Goal: Book appointment/travel/reservation

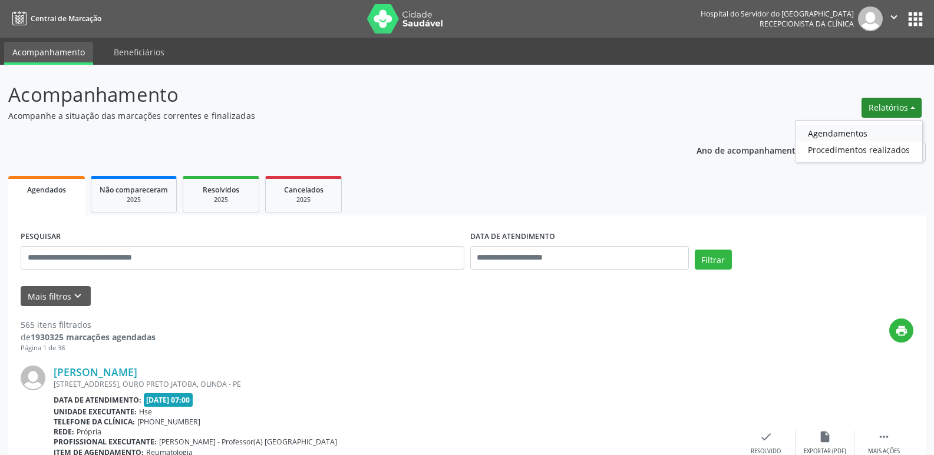
click at [858, 133] on link "Agendamentos" at bounding box center [858, 133] width 127 height 16
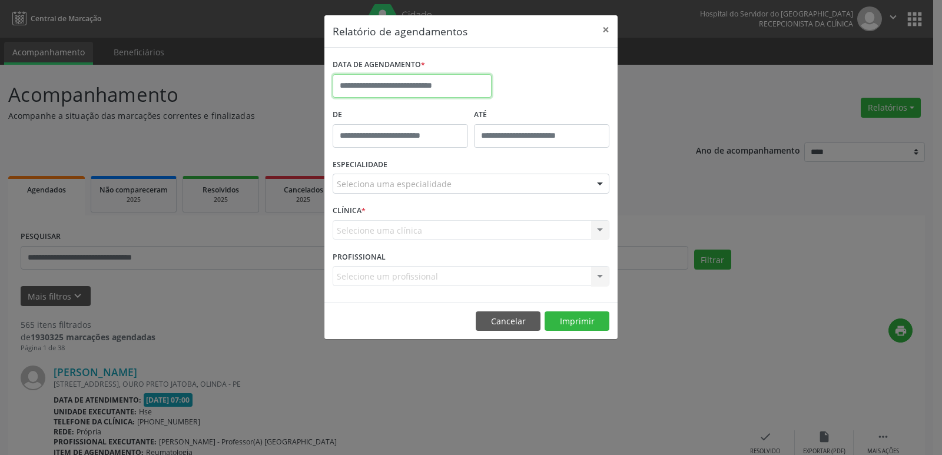
click at [405, 90] on input "text" at bounding box center [412, 86] width 159 height 24
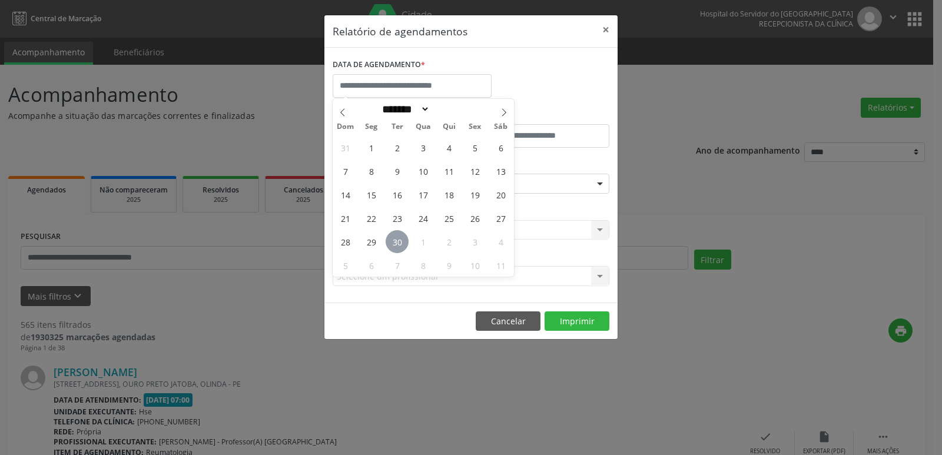
click at [396, 234] on span "30" at bounding box center [397, 241] width 23 height 23
type input "**********"
click at [395, 234] on span "30" at bounding box center [397, 241] width 23 height 23
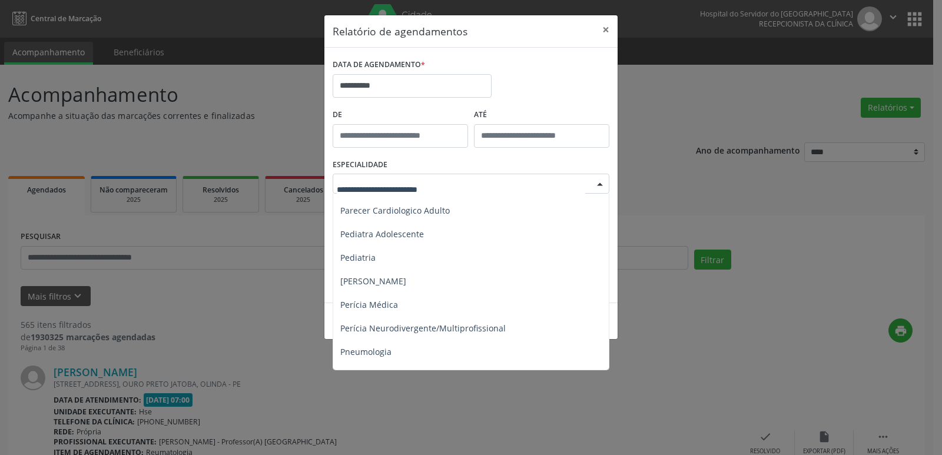
scroll to position [1885, 0]
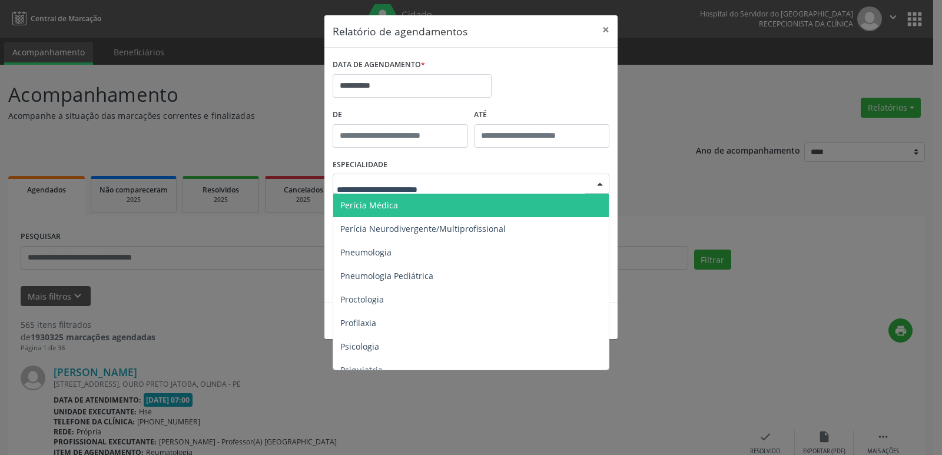
click at [465, 216] on span "Perícia Médica" at bounding box center [471, 206] width 277 height 24
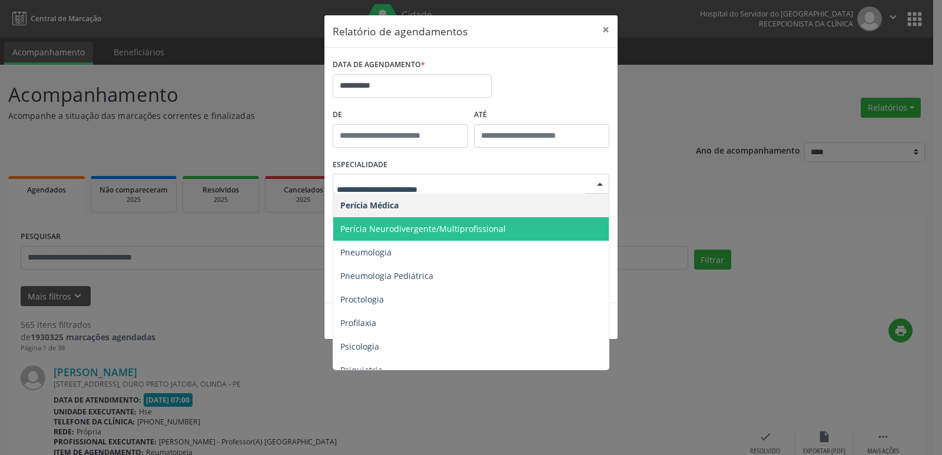
click at [404, 224] on span "Perícia Neurodivergente/Multiprofissional" at bounding box center [423, 228] width 166 height 11
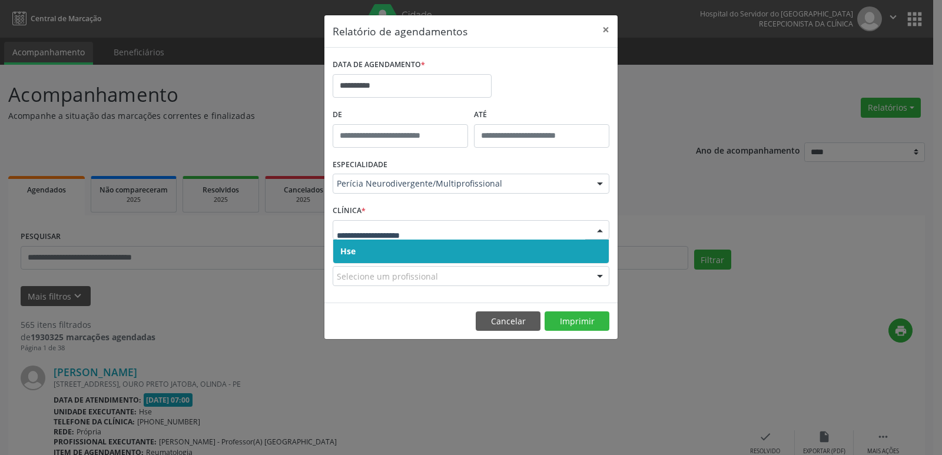
click at [353, 254] on span "Hse" at bounding box center [347, 251] width 15 height 11
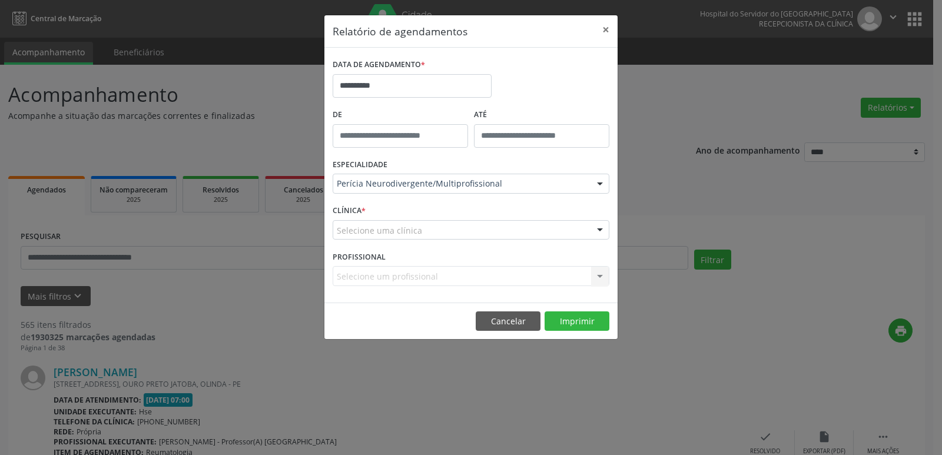
click at [372, 238] on div "Selecione uma clínica" at bounding box center [471, 230] width 277 height 20
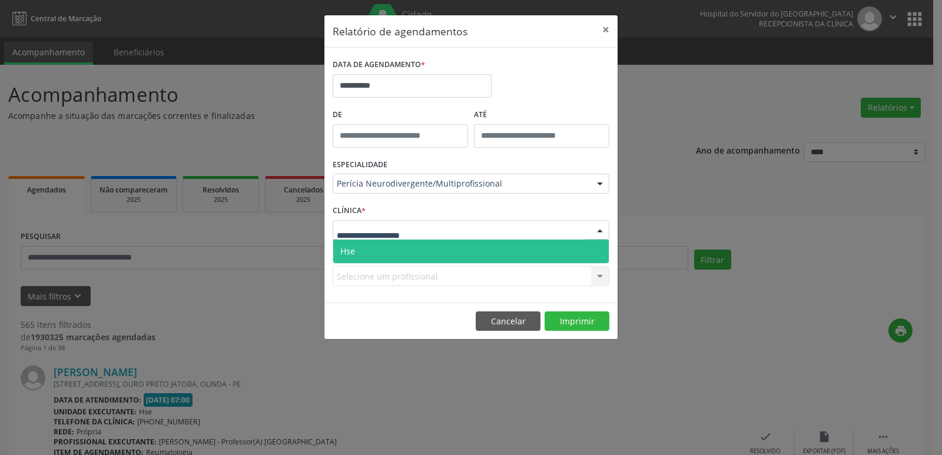
click at [370, 251] on span "Hse" at bounding box center [471, 252] width 276 height 24
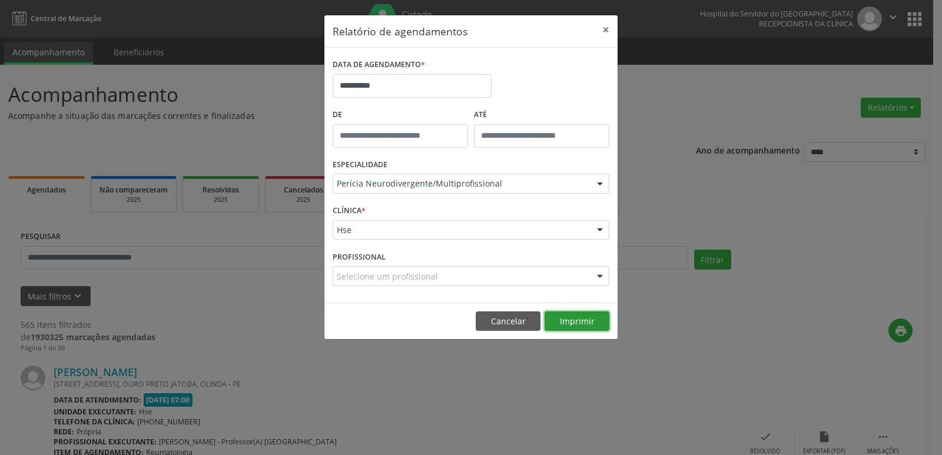
click at [568, 320] on button "Imprimir" at bounding box center [577, 322] width 65 height 20
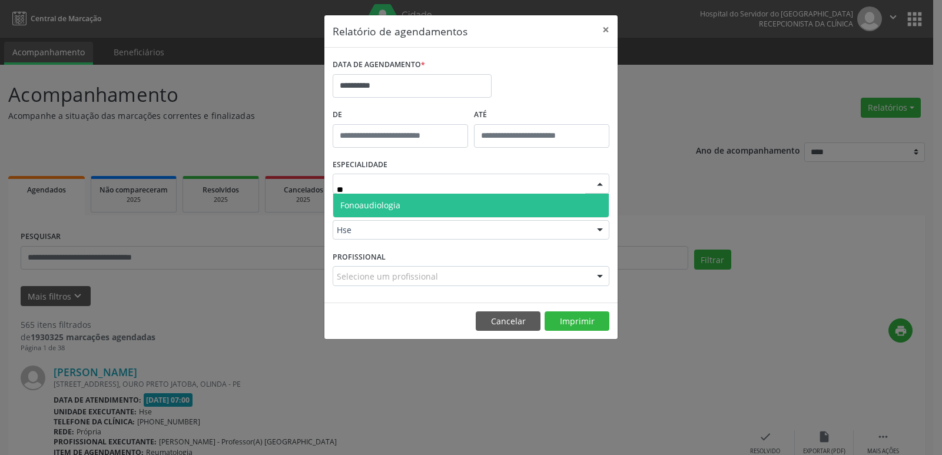
scroll to position [0, 0]
click at [378, 203] on span "Fonoaudiologia" at bounding box center [370, 205] width 60 height 11
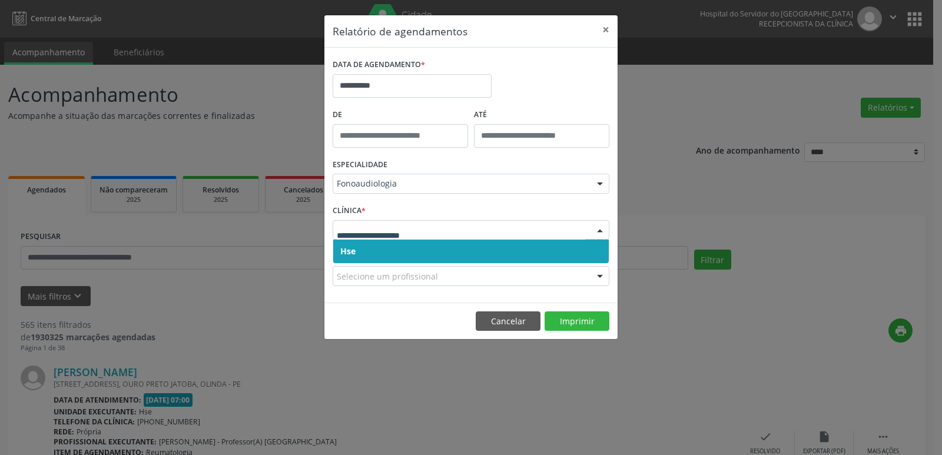
click at [355, 254] on span "Hse" at bounding box center [347, 251] width 15 height 11
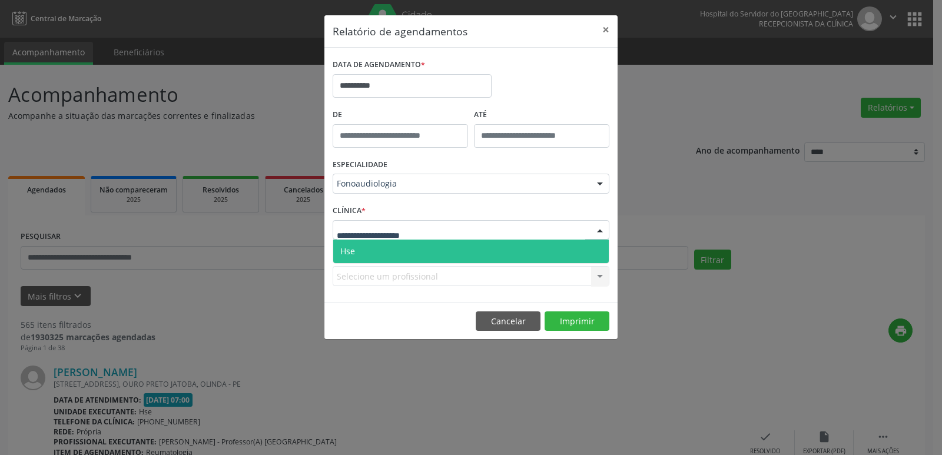
click at [357, 253] on span "Hse" at bounding box center [471, 252] width 276 height 24
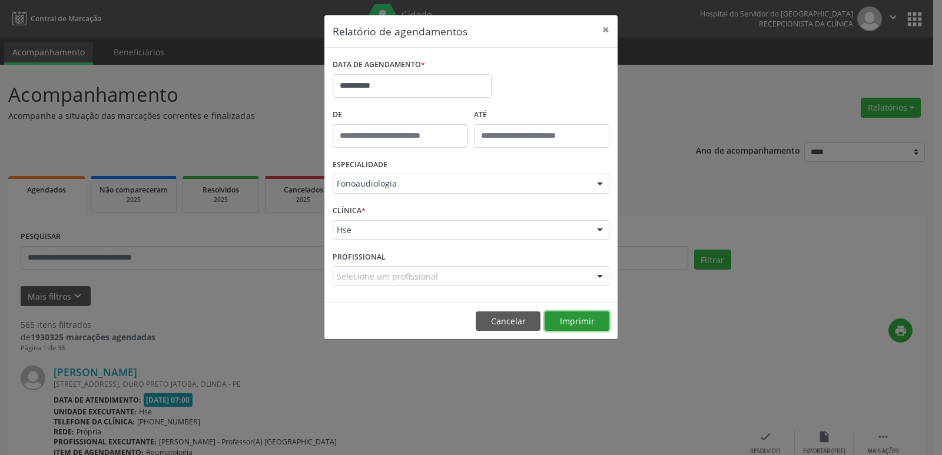
click at [561, 322] on button "Imprimir" at bounding box center [577, 322] width 65 height 20
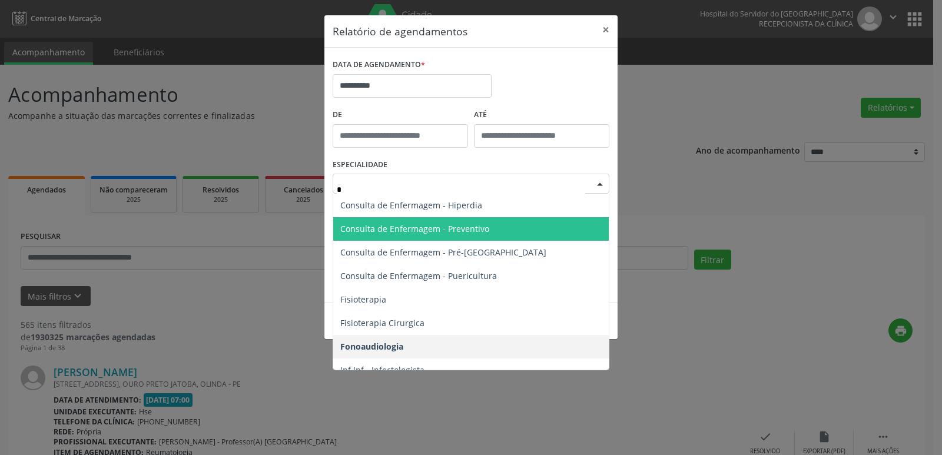
type input "**"
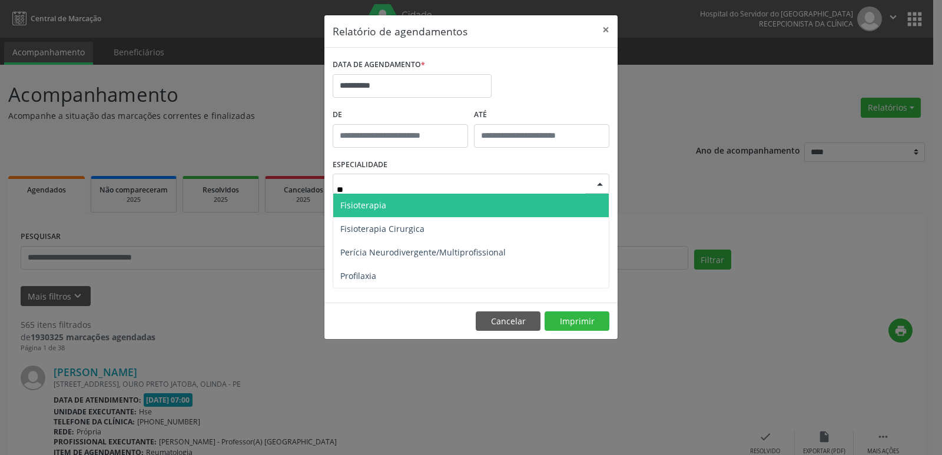
click at [341, 208] on span "Fisioterapia" at bounding box center [363, 205] width 46 height 11
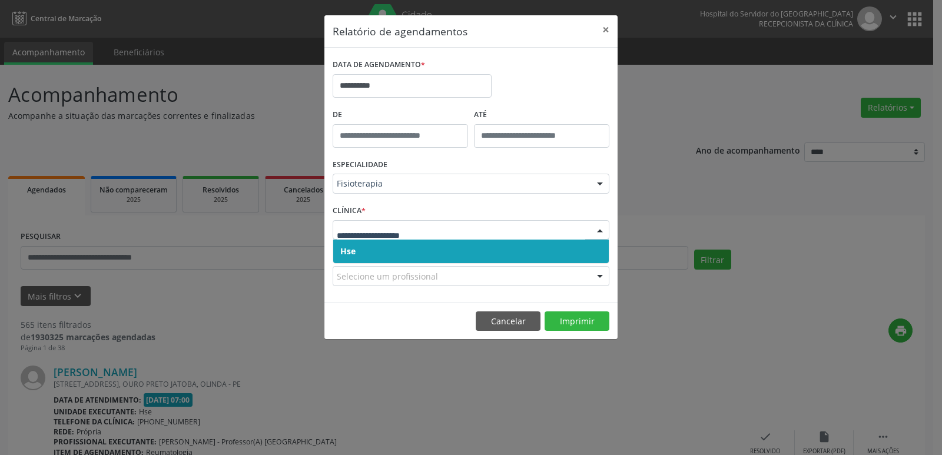
click at [355, 252] on span "Hse" at bounding box center [347, 251] width 15 height 11
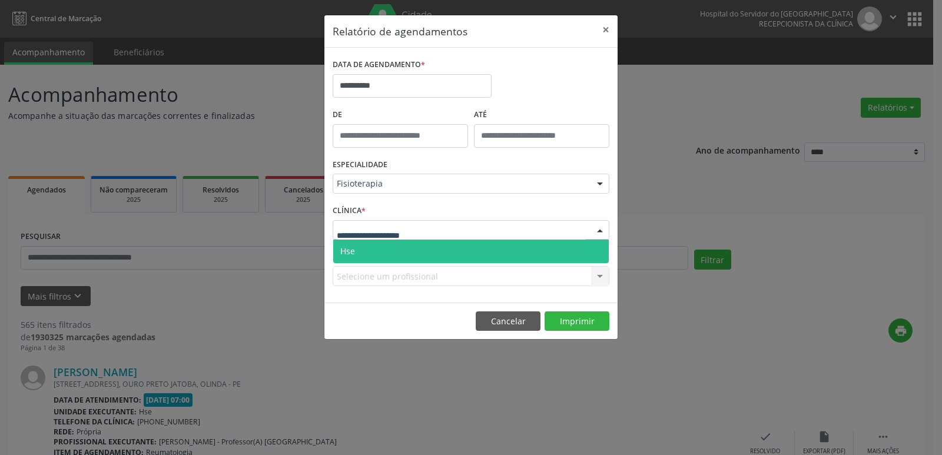
click at [362, 252] on span "Hse" at bounding box center [471, 252] width 276 height 24
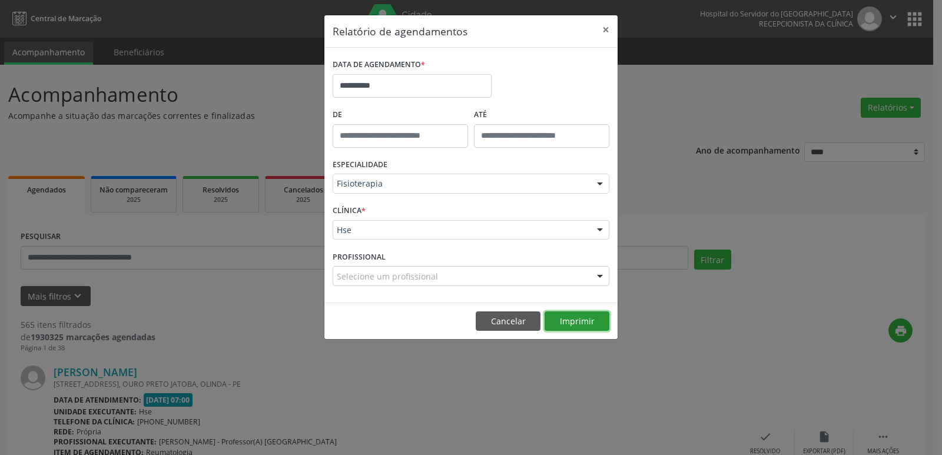
click at [595, 326] on button "Imprimir" at bounding box center [577, 322] width 65 height 20
